Goal: Information Seeking & Learning: Learn about a topic

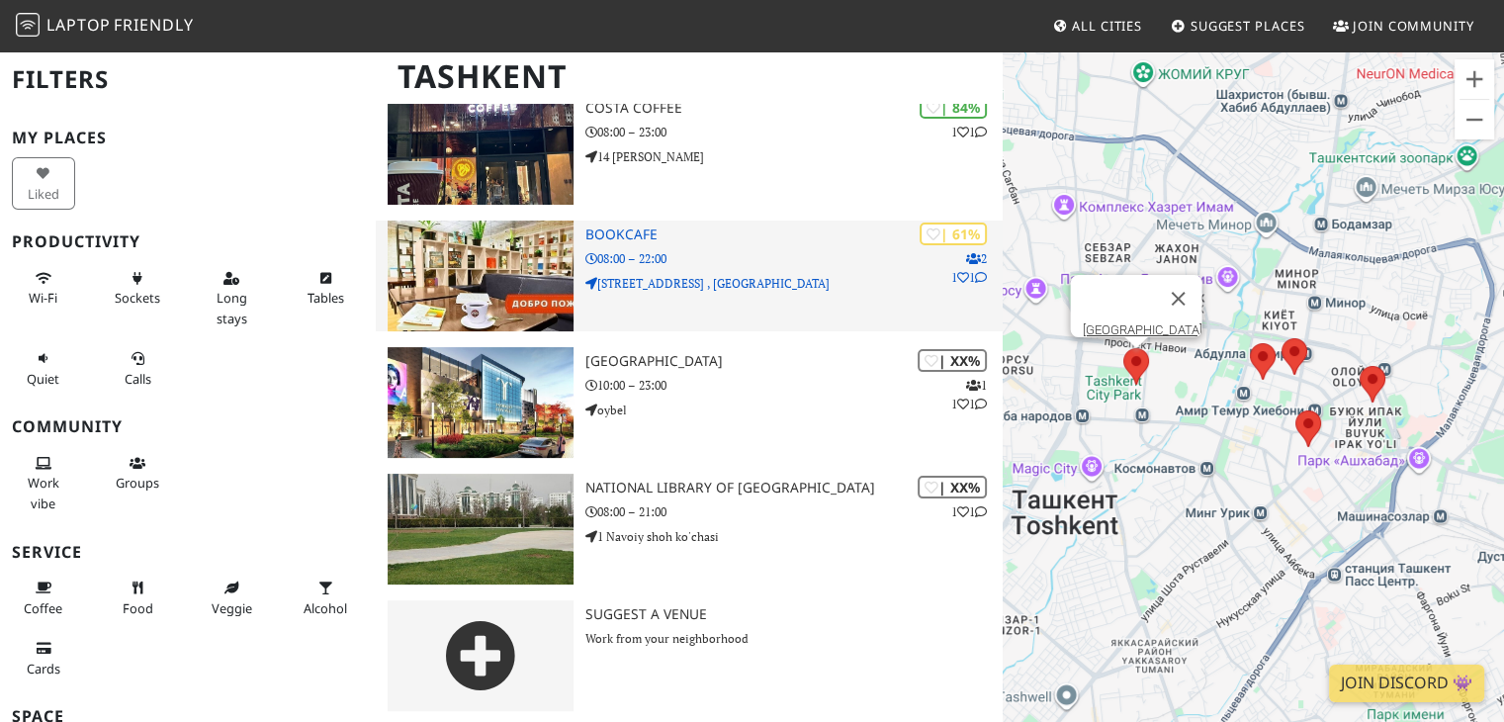
scroll to position [332, 0]
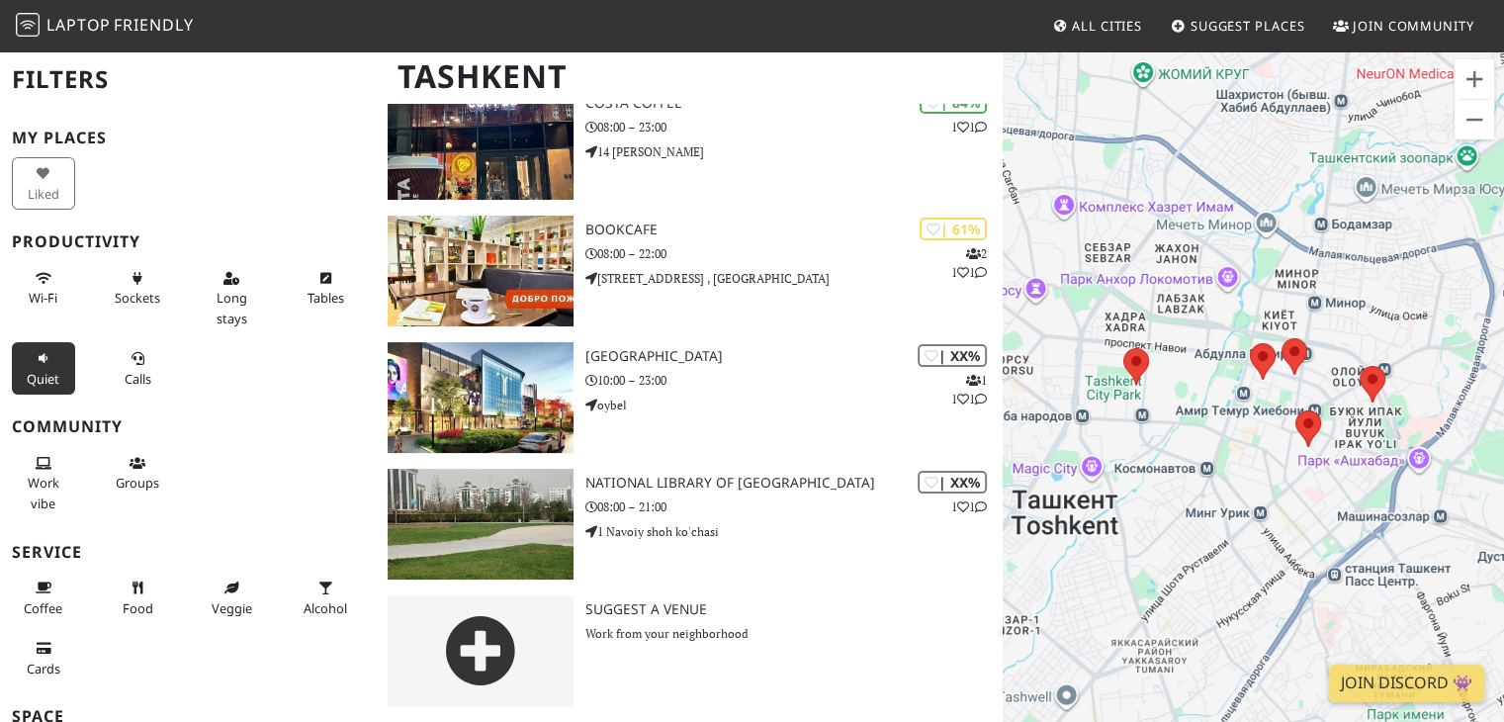
click at [45, 361] on icon at bounding box center [44, 359] width 16 height 13
click at [56, 287] on button "Wi-Fi" at bounding box center [43, 288] width 63 height 52
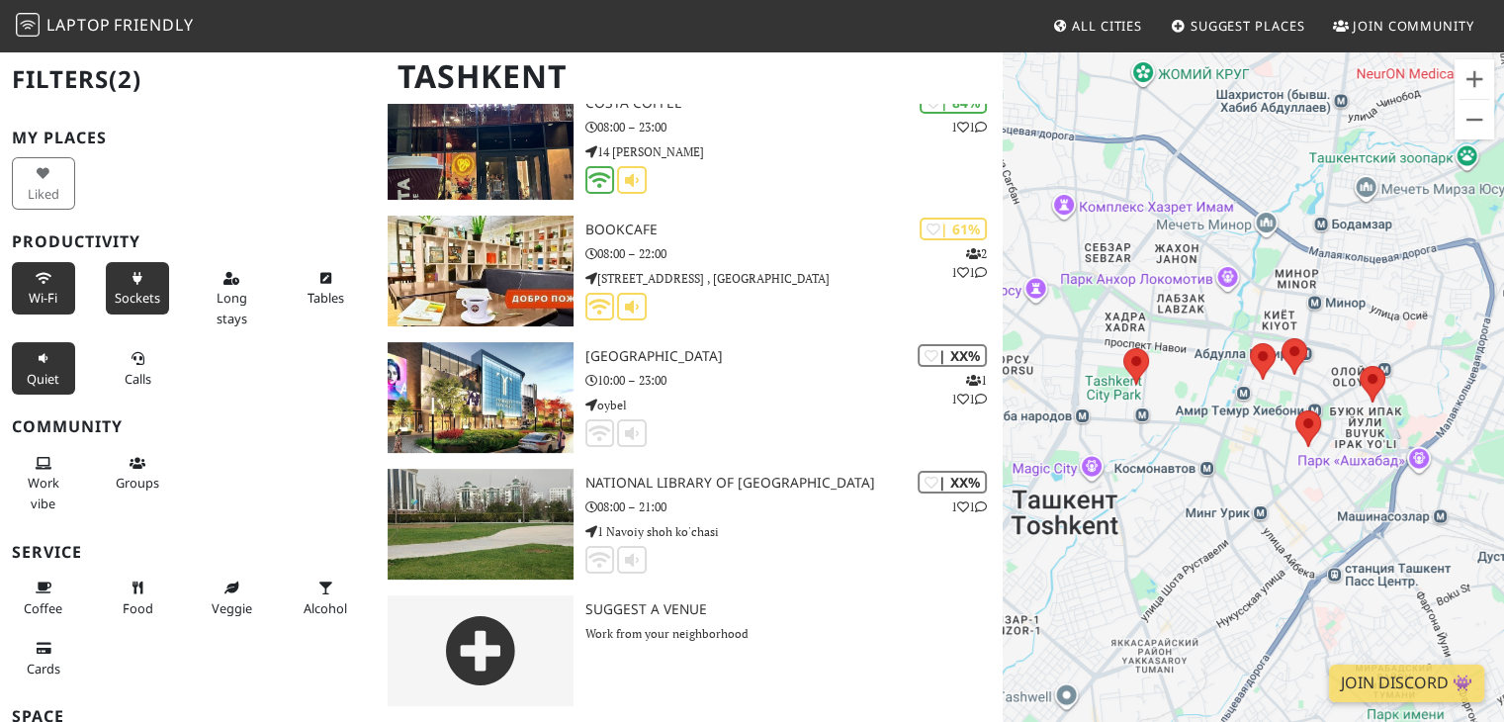
click at [145, 292] on span "Sockets" at bounding box center [137, 298] width 45 height 18
click at [202, 292] on button "Long stays" at bounding box center [231, 298] width 63 height 72
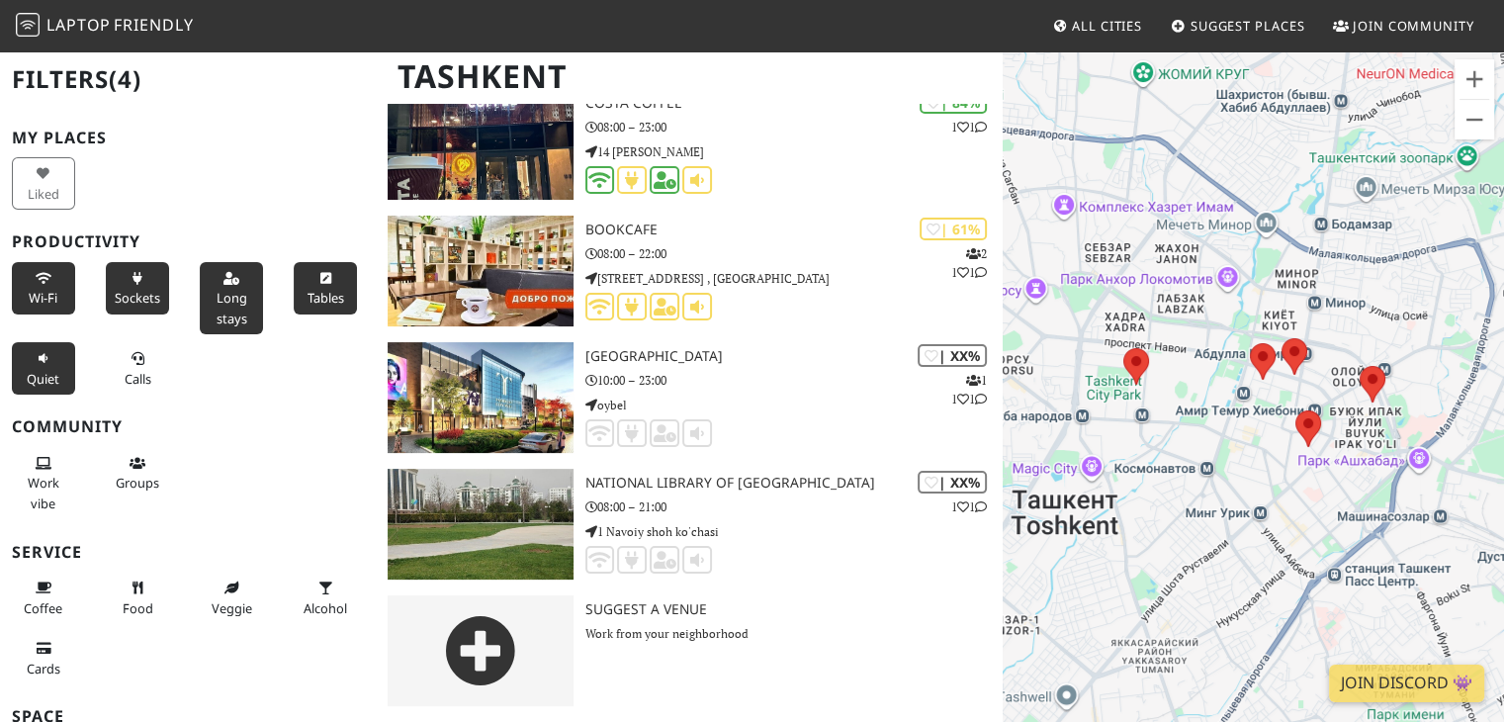
click at [301, 277] on button "Tables" at bounding box center [325, 288] width 63 height 52
click at [125, 370] on span "Calls" at bounding box center [138, 379] width 27 height 18
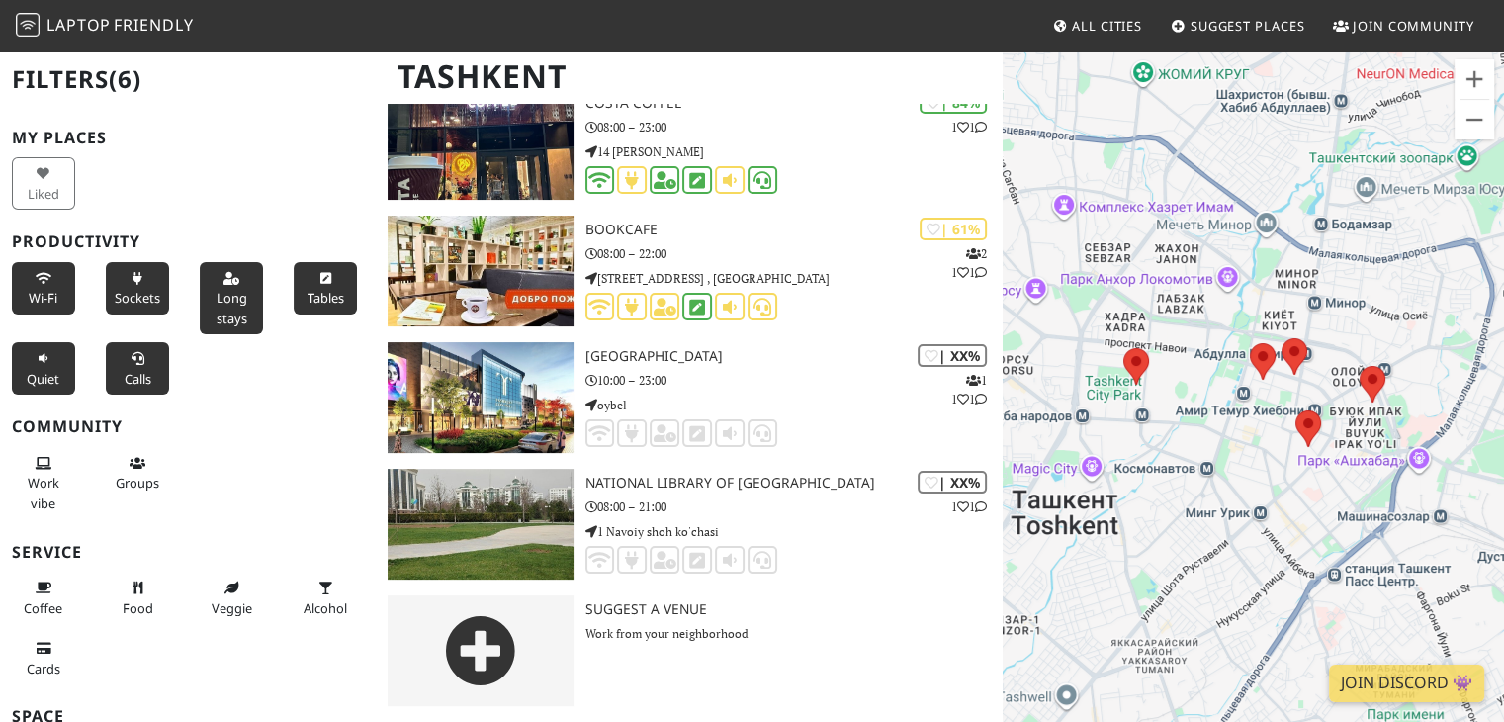
click at [125, 370] on span "Calls" at bounding box center [138, 379] width 27 height 18
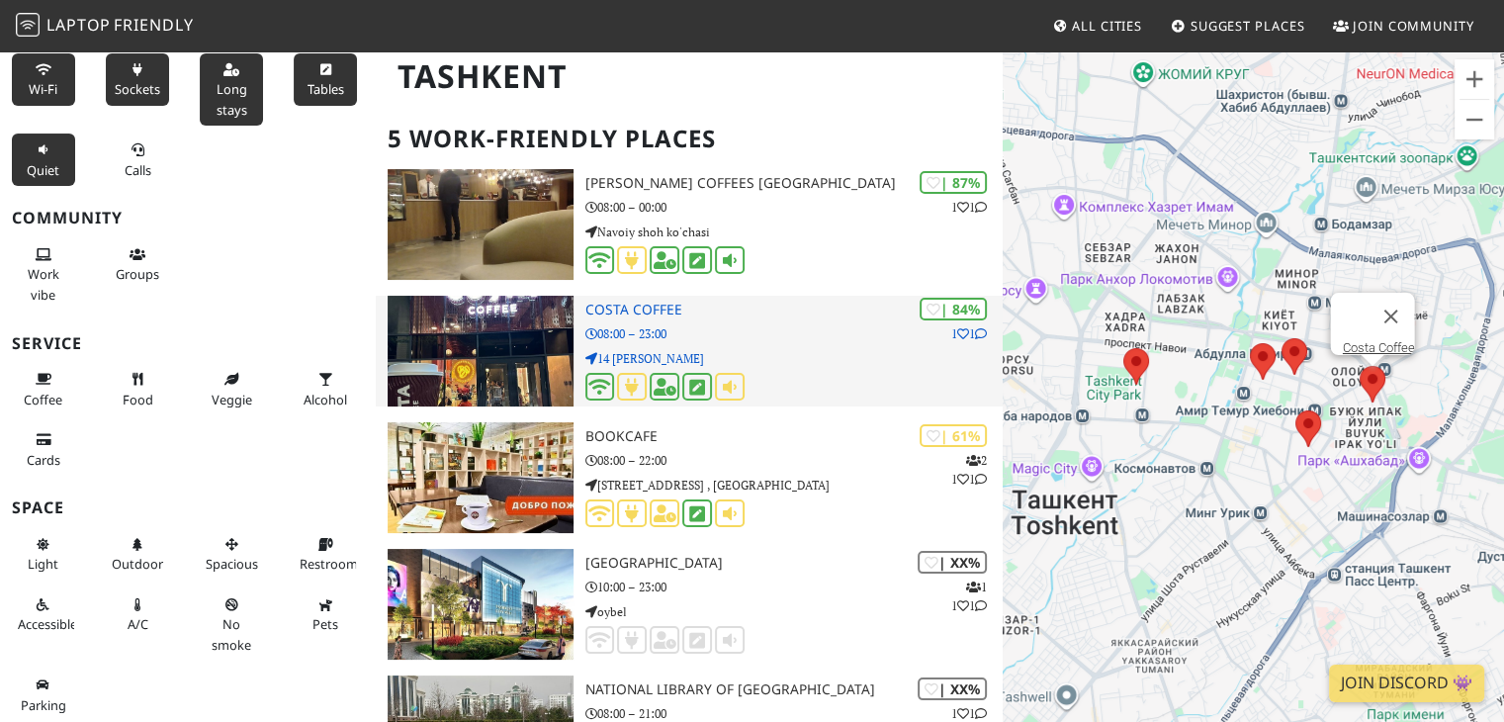
scroll to position [0, 0]
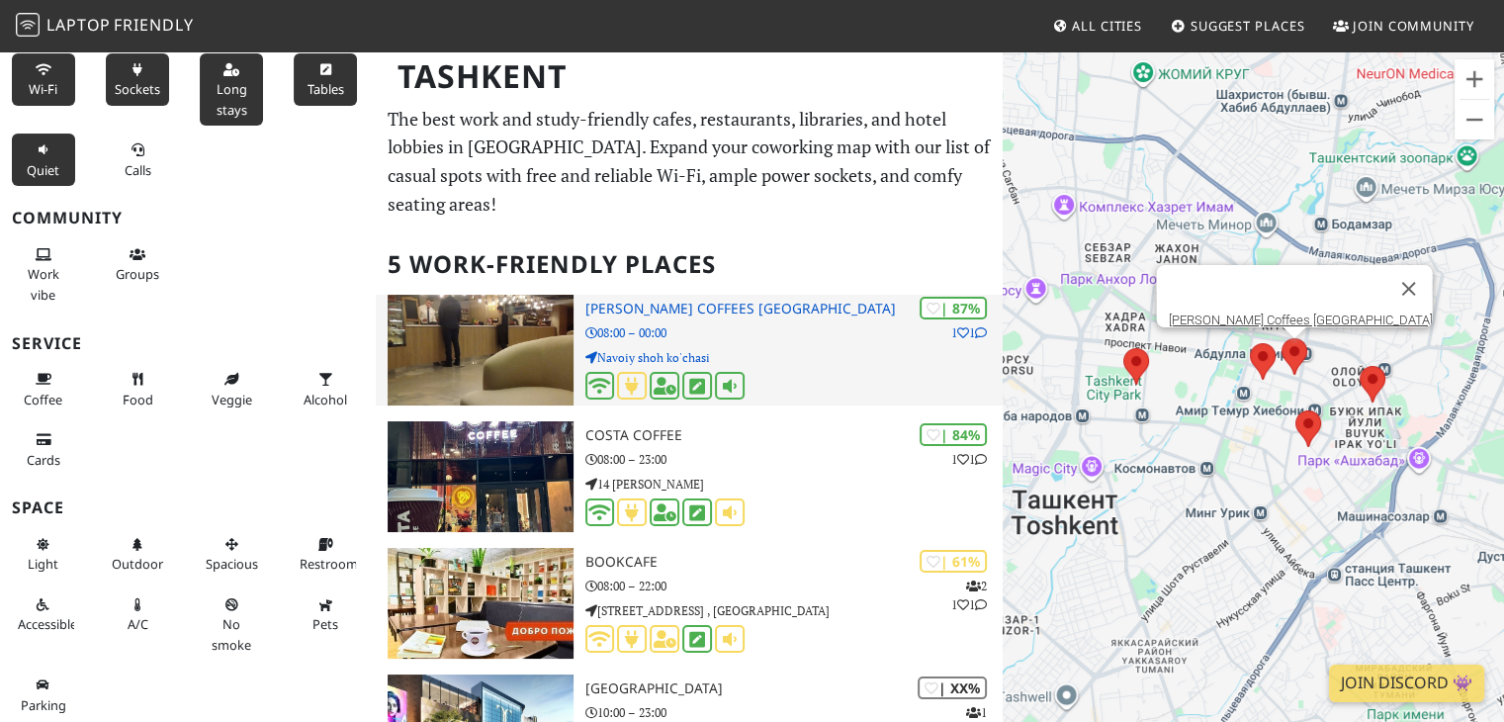
click at [657, 310] on h3 "[PERSON_NAME] Coffees [GEOGRAPHIC_DATA]" at bounding box center [794, 309] width 418 height 17
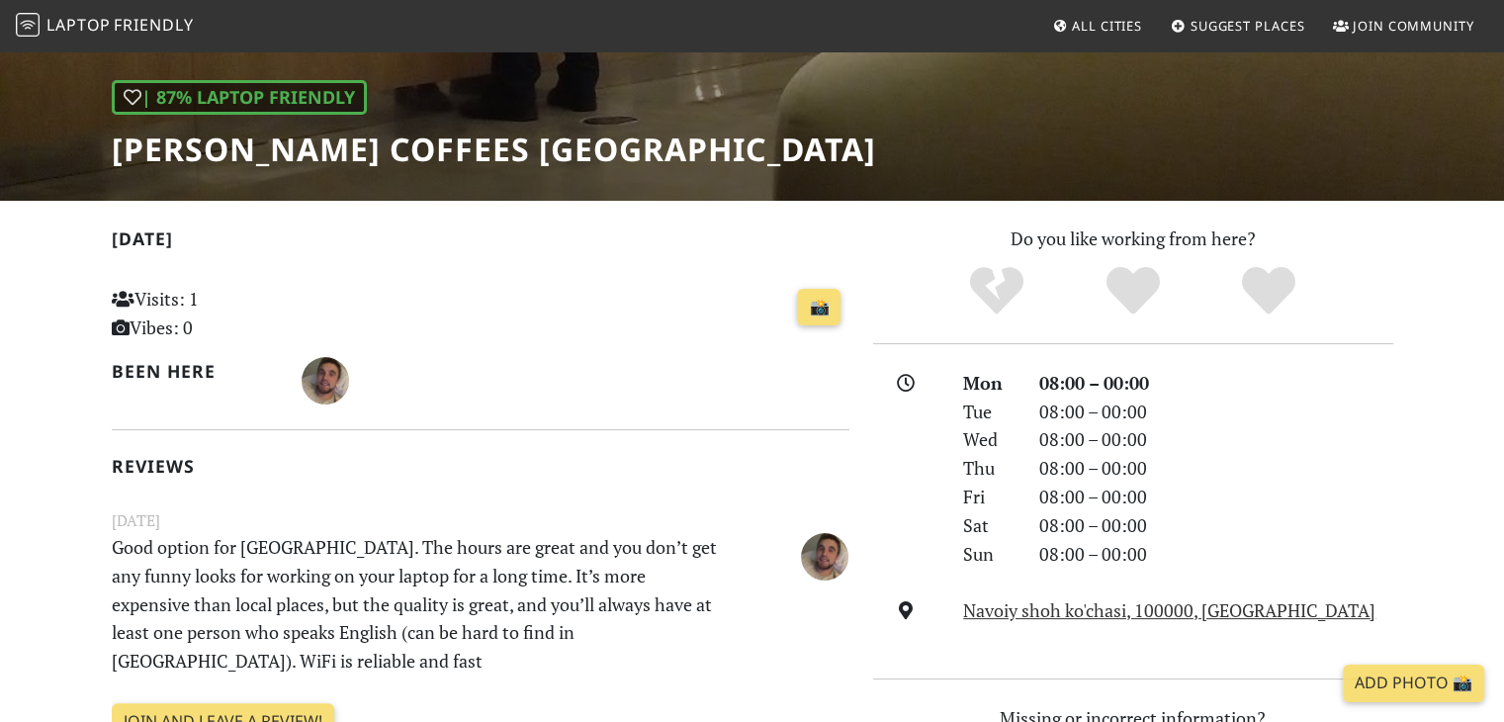
scroll to position [259, 0]
